Goal: Task Accomplishment & Management: Manage account settings

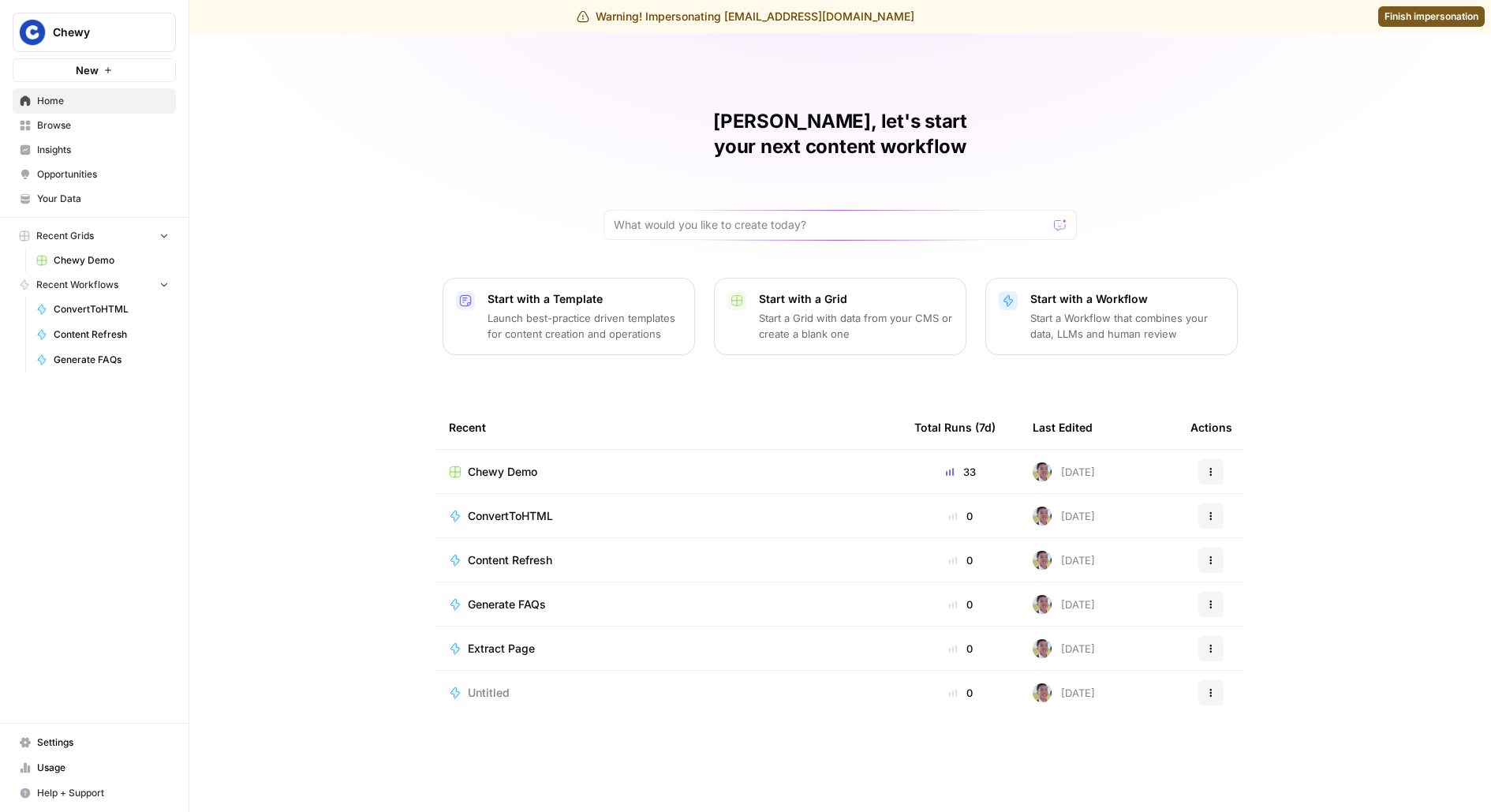
click at [78, 734] on link "Settings" at bounding box center [95, 742] width 164 height 25
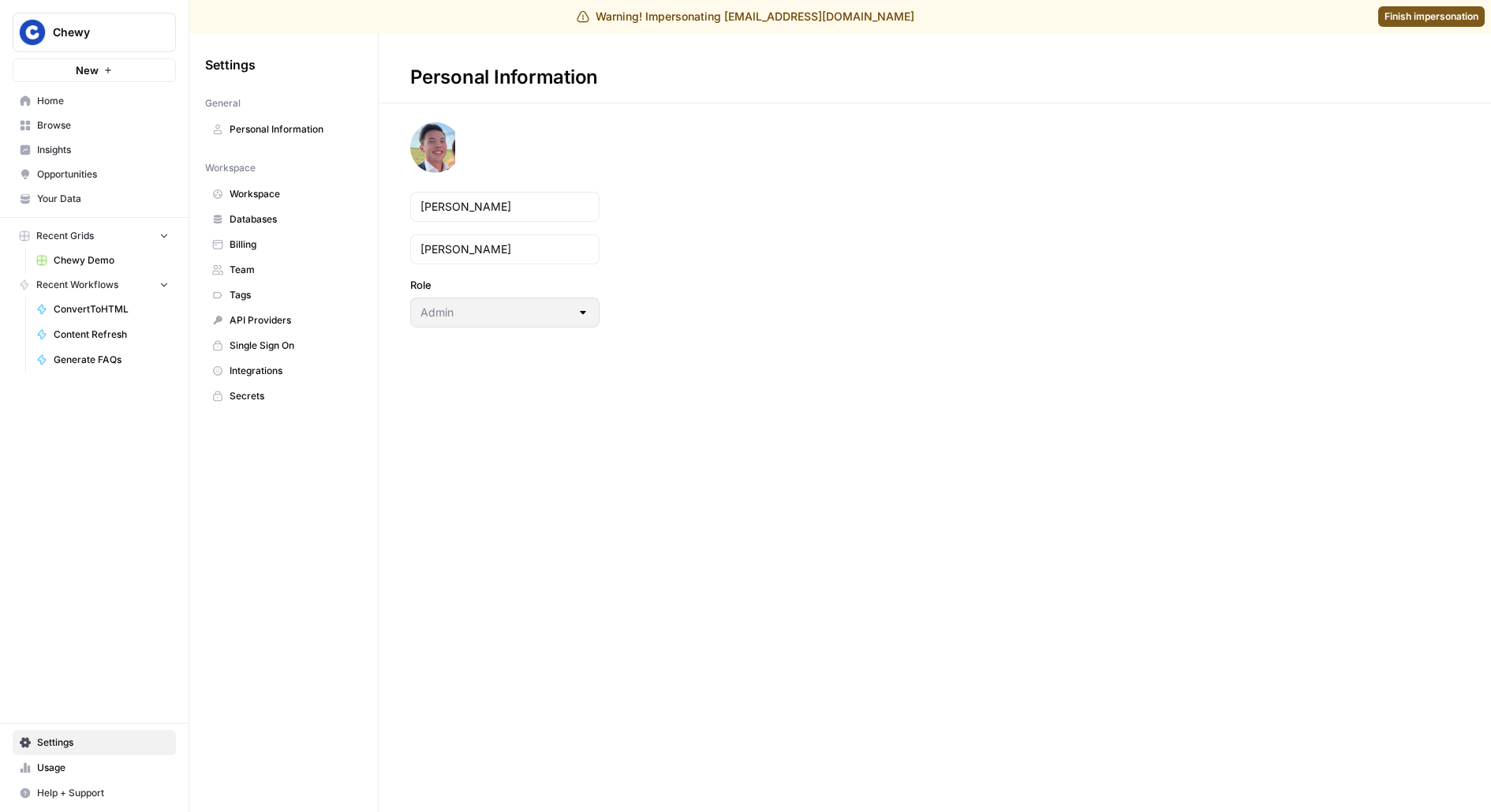
click at [234, 269] on span "Team" at bounding box center [292, 269] width 125 height 14
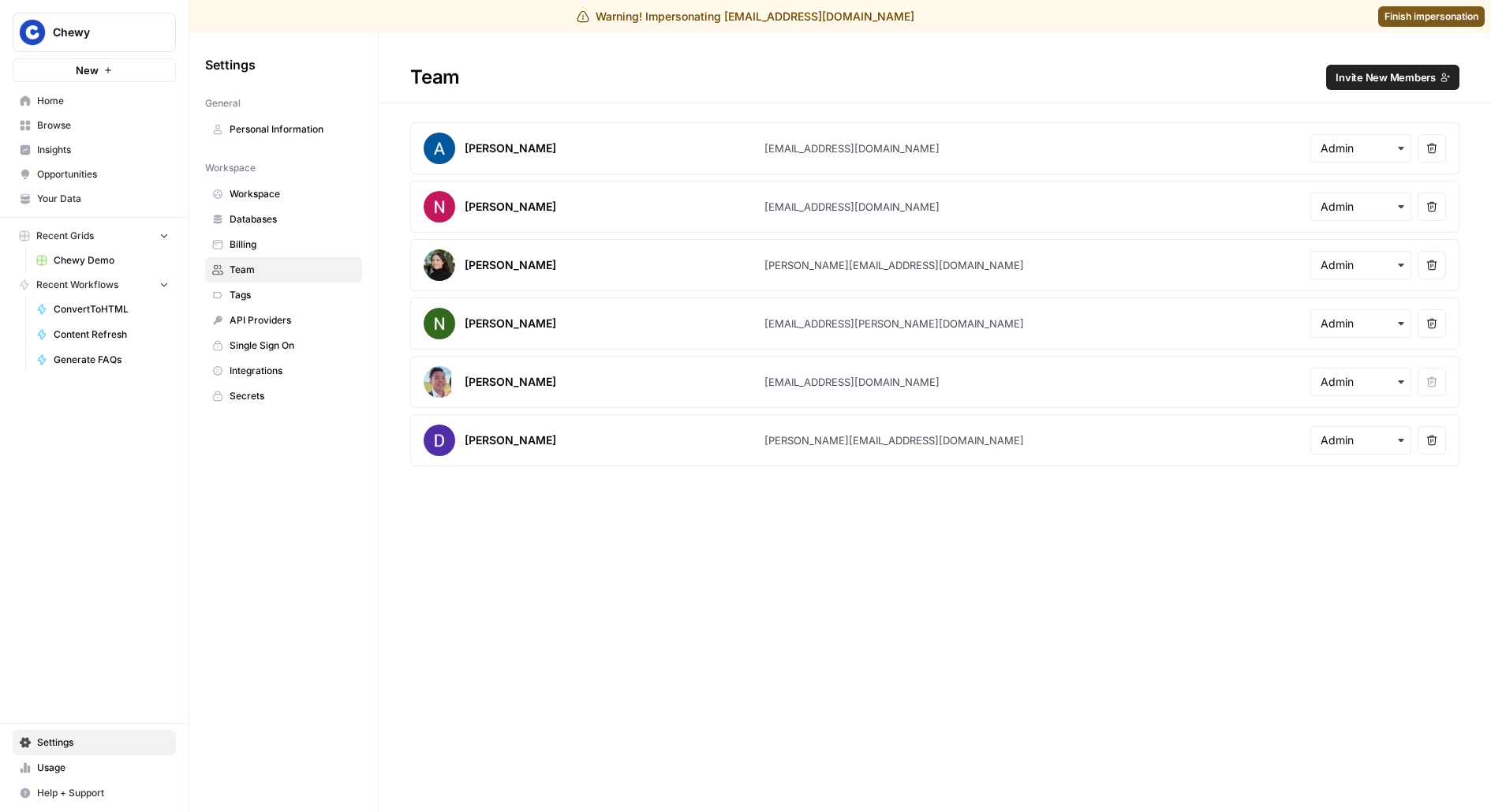
click at [1350, 69] on button "Invite New Members" at bounding box center [1393, 76] width 133 height 25
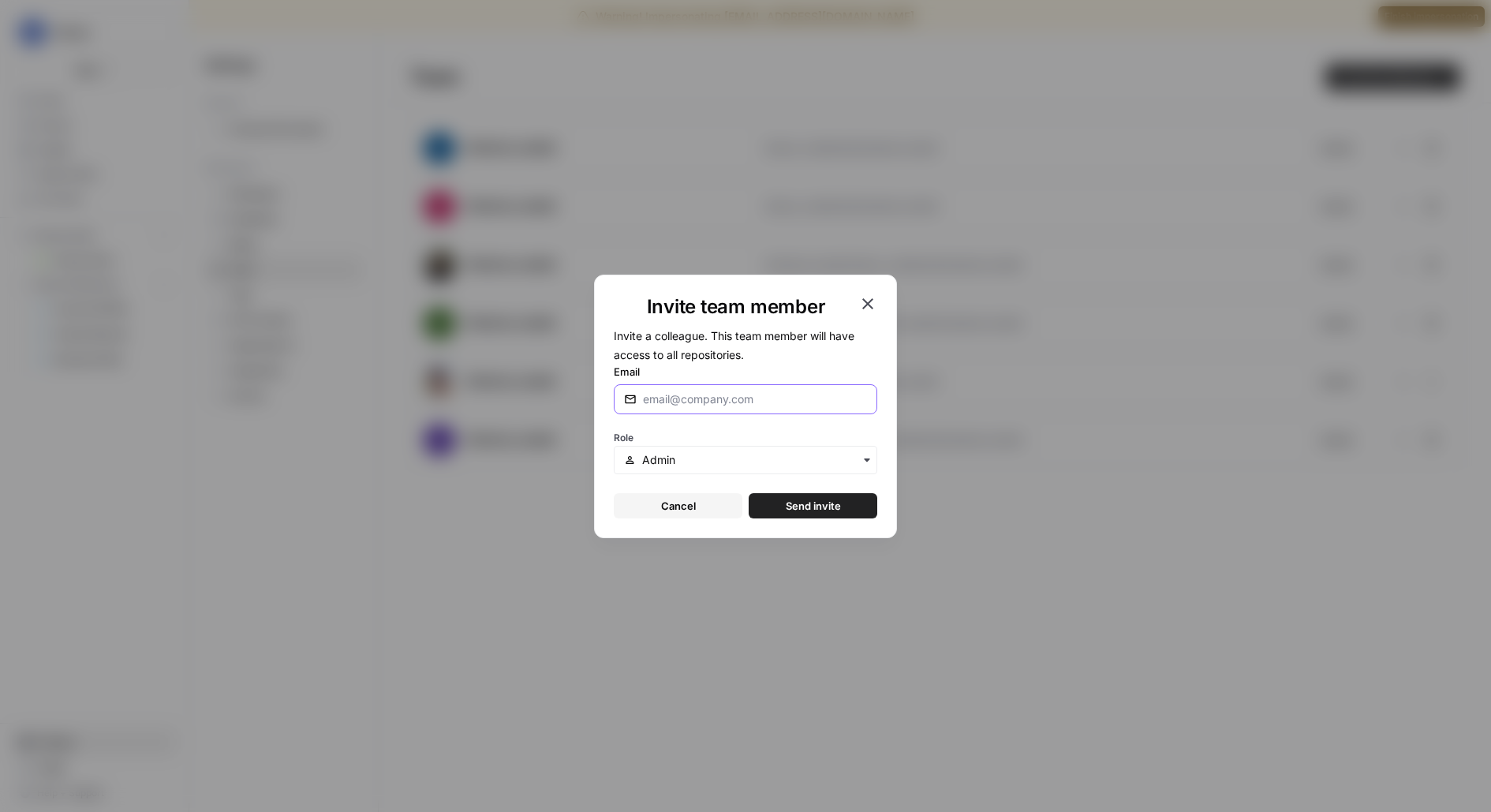
click at [781, 393] on input "Email" at bounding box center [755, 399] width 224 height 16
type input "[PERSON_NAME][EMAIL_ADDRESS][DOMAIN_NAME]"
click at [749, 493] on button "Send invite" at bounding box center [813, 505] width 129 height 25
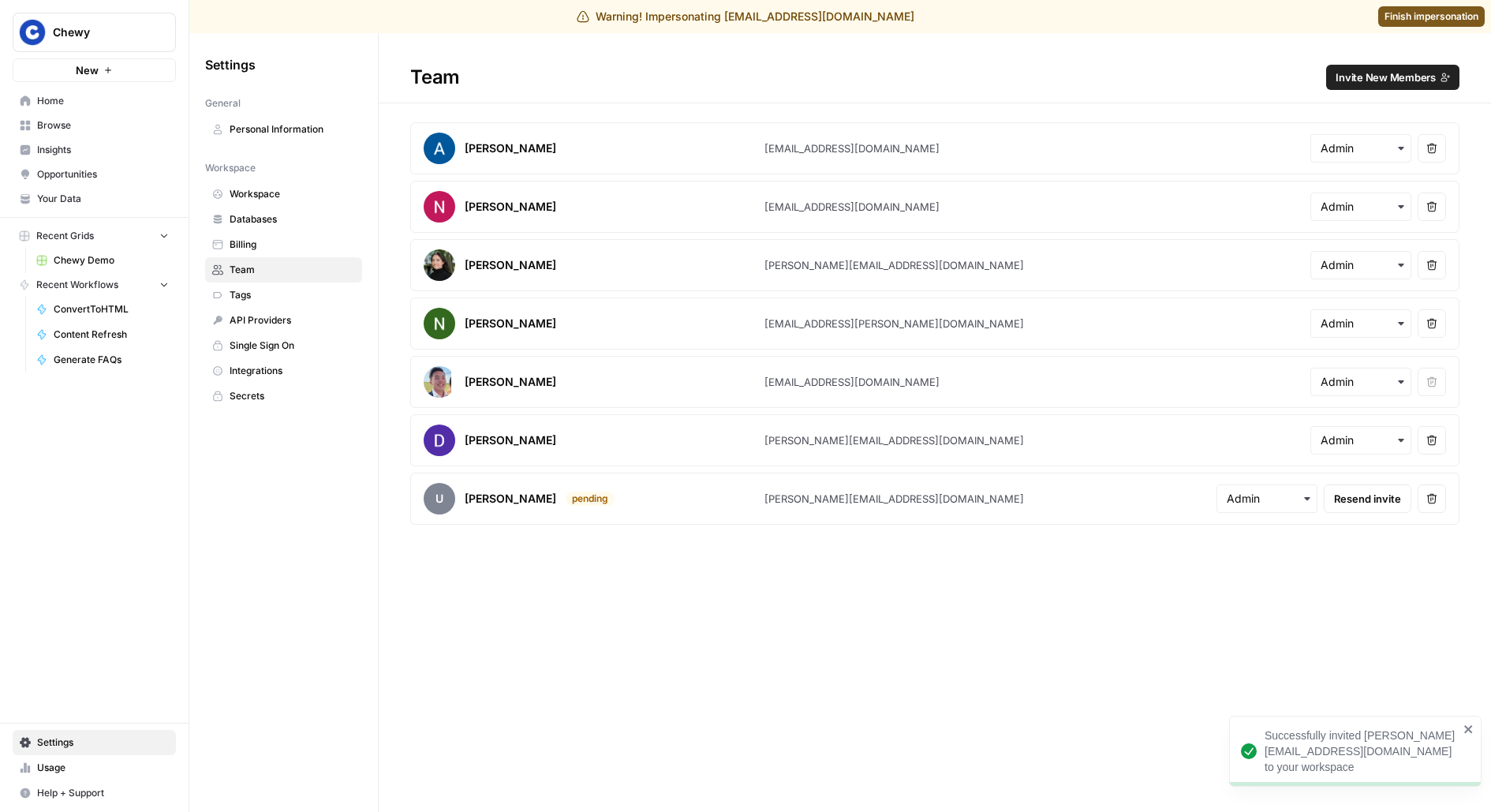
click at [1444, 16] on span "Finish impersonation" at bounding box center [1432, 16] width 94 height 14
